Goal: Transaction & Acquisition: Purchase product/service

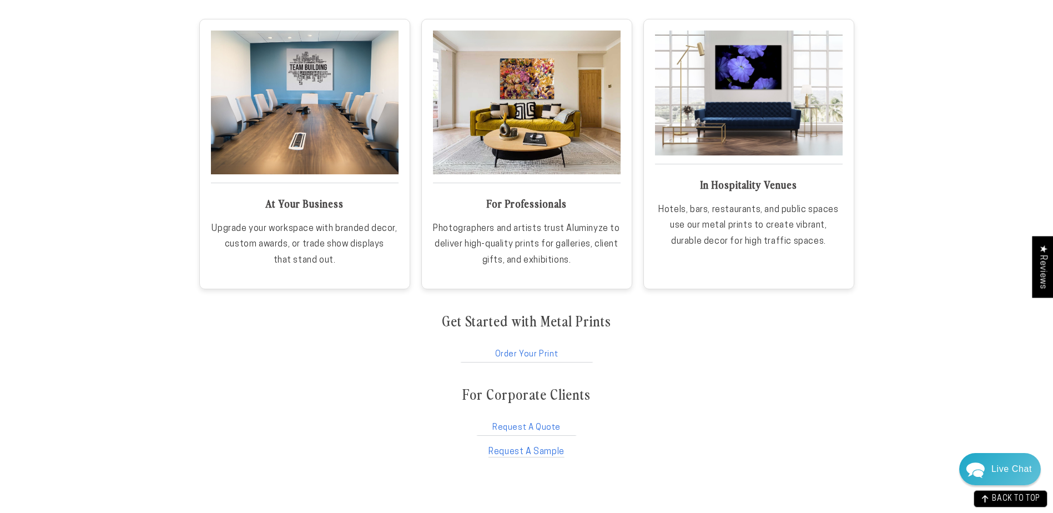
scroll to position [1766, 0]
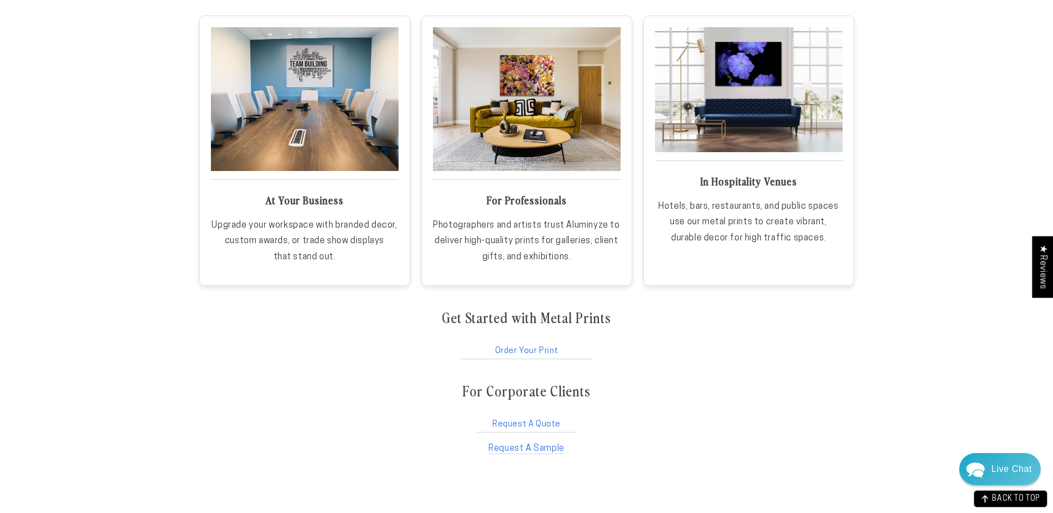
click at [535, 350] on link "Order Your Print" at bounding box center [526, 348] width 135 height 21
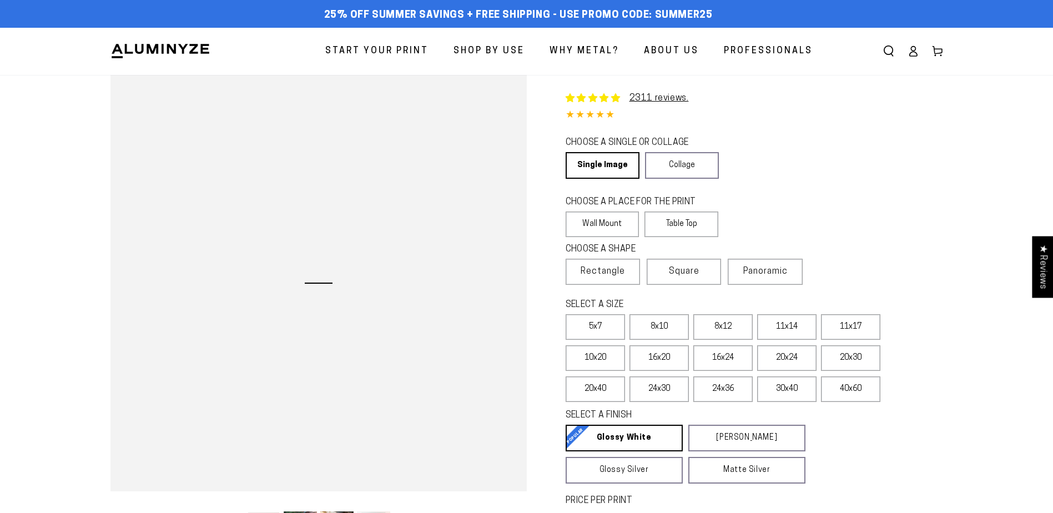
select select "**********"
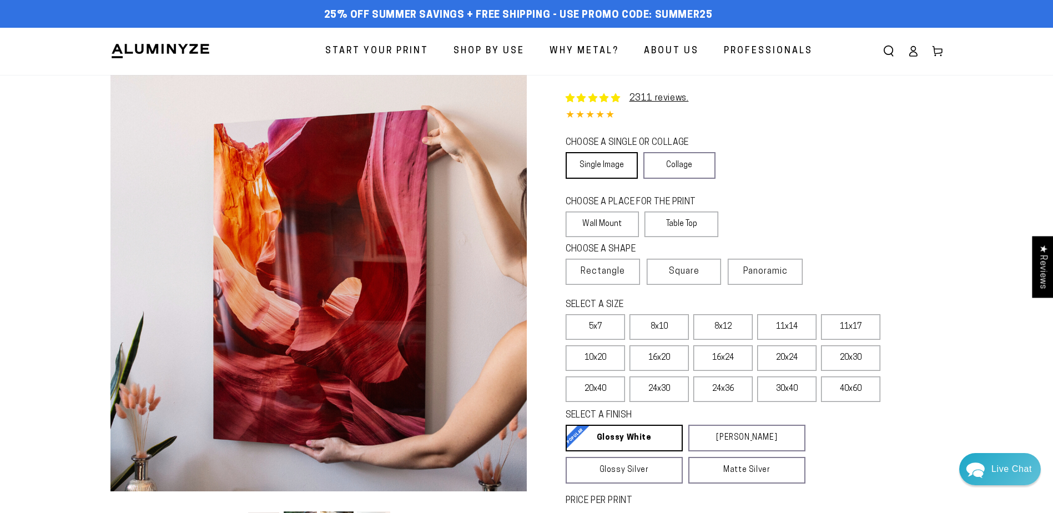
click at [606, 165] on link "Single Image" at bounding box center [602, 165] width 72 height 27
click at [608, 271] on span "Rectangle" at bounding box center [603, 271] width 44 height 13
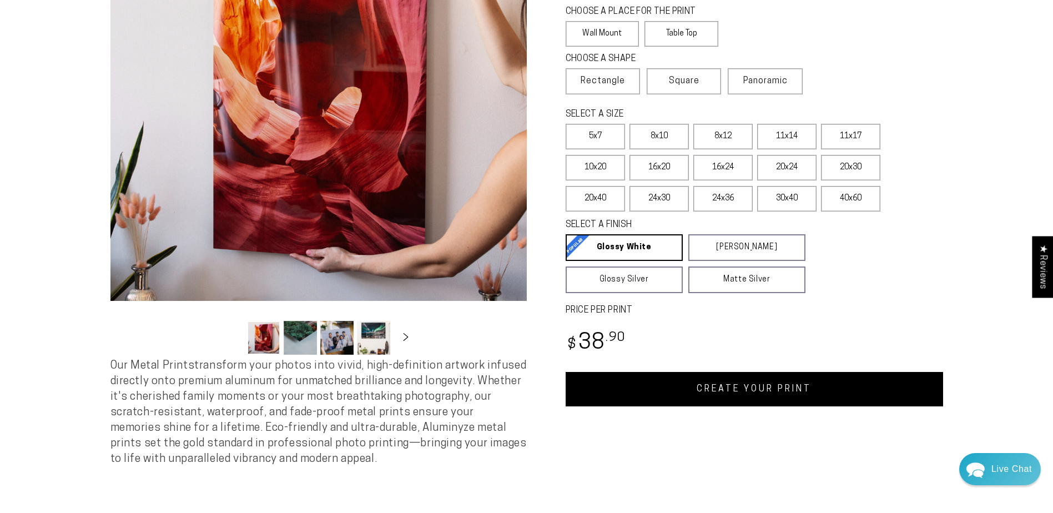
scroll to position [210, 0]
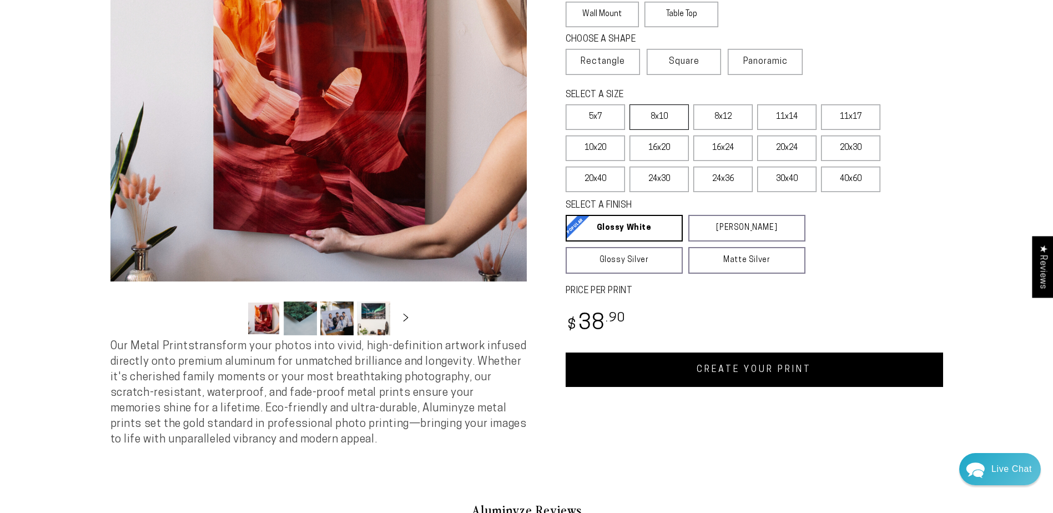
click at [661, 113] on label "8x10" at bounding box center [659, 117] width 59 height 26
